Goal: Task Accomplishment & Management: Manage account settings

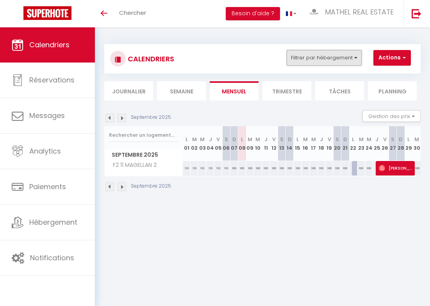
click at [338, 57] on button "Filtrer par hébergement" at bounding box center [323, 58] width 75 height 16
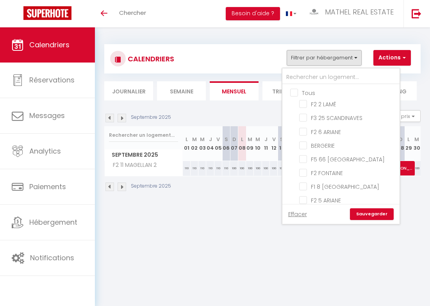
click at [310, 94] on input "Tous" at bounding box center [348, 92] width 117 height 8
checkbox input "true"
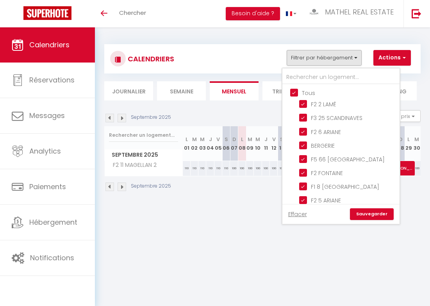
checkbox input "true"
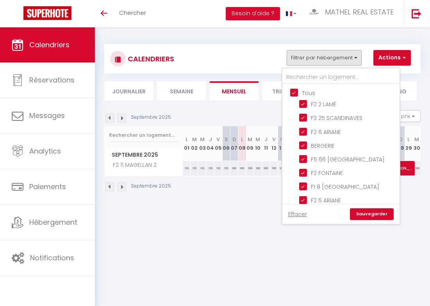
checkbox input "true"
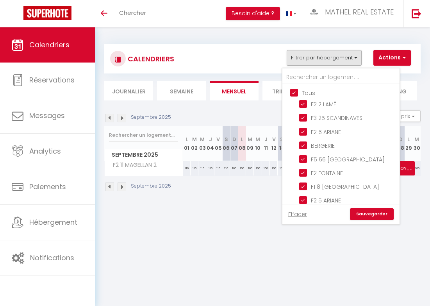
checkbox input "true"
click at [310, 94] on input "Tous" at bounding box center [348, 92] width 117 height 8
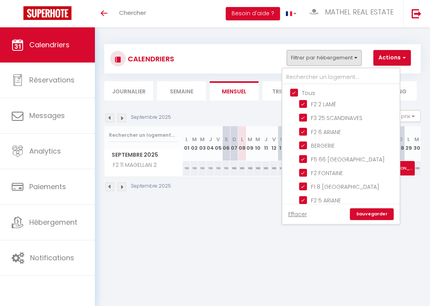
checkbox input "false"
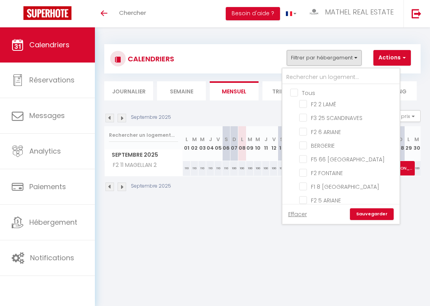
checkbox input "false"
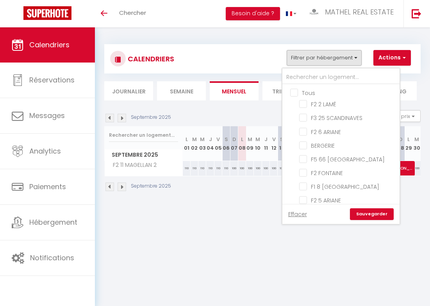
checkbox input "false"
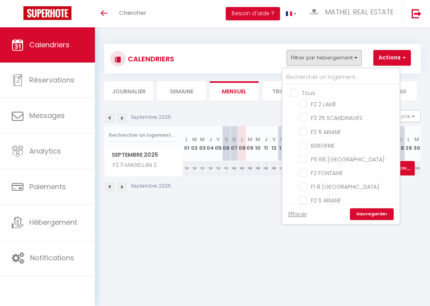
checkbox input "false"
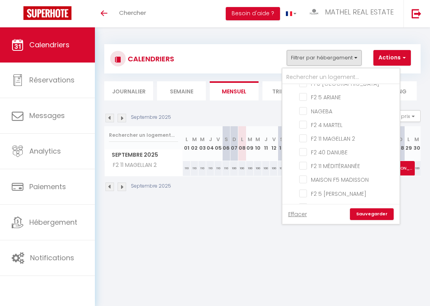
scroll to position [103, 0]
click at [336, 149] on input "F2 40 DANUBE" at bounding box center [348, 152] width 98 height 8
checkbox input "true"
click at [365, 216] on link "Sauvegarder" at bounding box center [372, 214] width 44 height 12
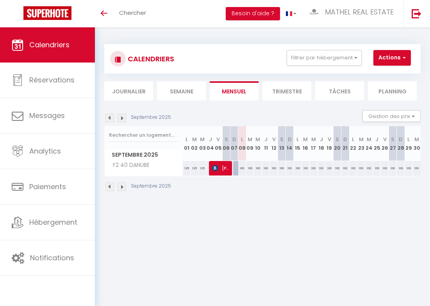
click at [110, 117] on img at bounding box center [109, 118] width 9 height 9
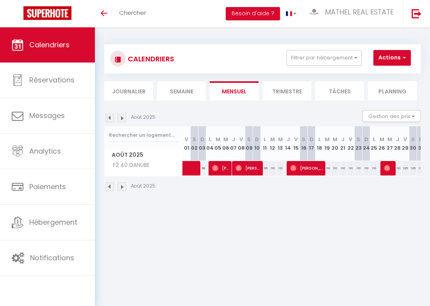
click at [110, 117] on img at bounding box center [109, 118] width 9 height 9
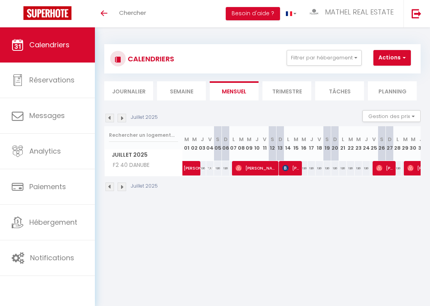
click at [110, 117] on img at bounding box center [109, 118] width 9 height 9
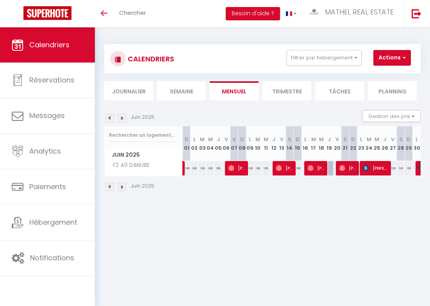
click at [110, 117] on img at bounding box center [109, 118] width 9 height 9
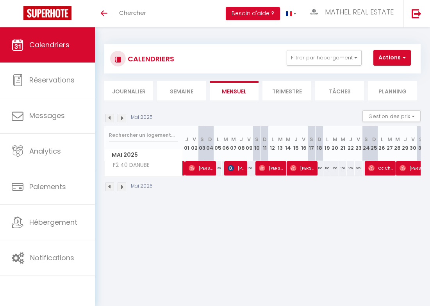
click at [110, 117] on img at bounding box center [109, 118] width 9 height 9
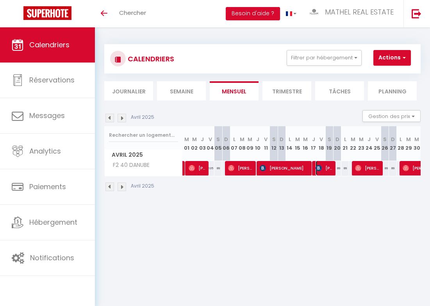
click at [328, 169] on span "[PERSON_NAME]" at bounding box center [324, 167] width 18 height 15
select select "OK"
select select "KO"
select select "0"
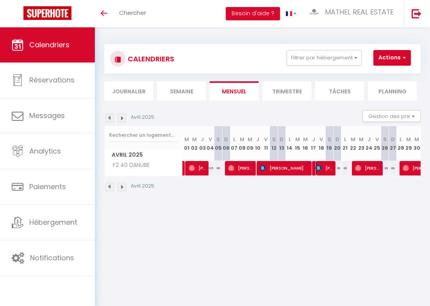
select select "1"
select select
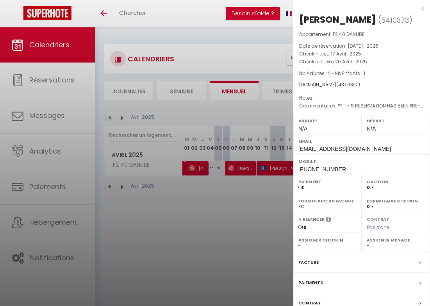
click at [327, 169] on span "[PHONE_NUMBER]" at bounding box center [322, 169] width 49 height 6
click at [243, 187] on div at bounding box center [215, 153] width 430 height 306
